Goal: Find contact information: Find contact information

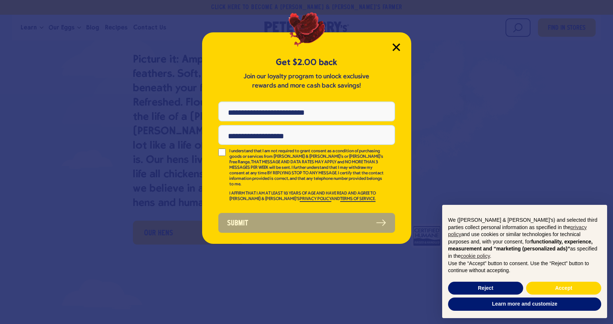
click at [395, 47] on icon "Close Modal" at bounding box center [396, 47] width 7 height 7
click at [394, 48] on icon "Close Modal" at bounding box center [397, 47] width 8 height 8
click at [492, 284] on button "Reject" at bounding box center [485, 288] width 75 height 13
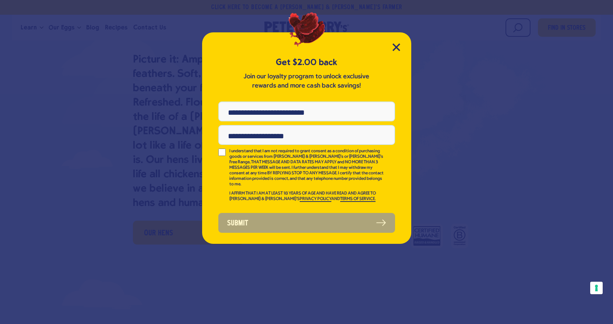
click at [394, 43] on div "Get $2.00 back Join our loyalty program to unlock exclusive rewards and more ca…" at bounding box center [306, 138] width 209 height 212
click at [395, 46] on icon "Close Modal" at bounding box center [396, 47] width 7 height 7
click at [397, 48] on icon "Close Modal" at bounding box center [396, 47] width 7 height 7
click at [528, 189] on div "Get $2.00 back Join our loyalty program to unlock exclusive rewards and more ca…" at bounding box center [306, 162] width 613 height 324
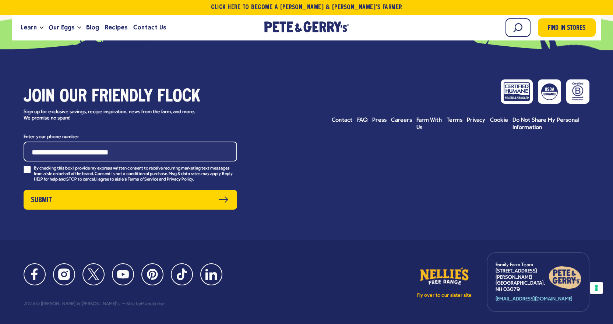
scroll to position [3360, 0]
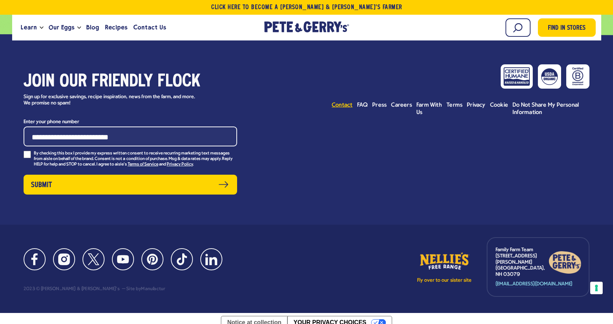
click at [341, 103] on span "Contact" at bounding box center [342, 105] width 21 height 6
